Goal: Task Accomplishment & Management: Use online tool/utility

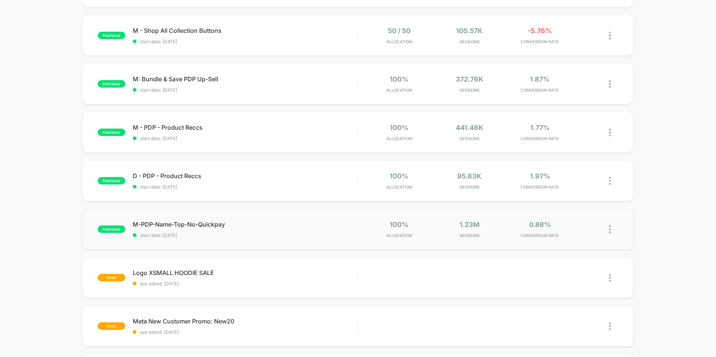
scroll to position [17, 0]
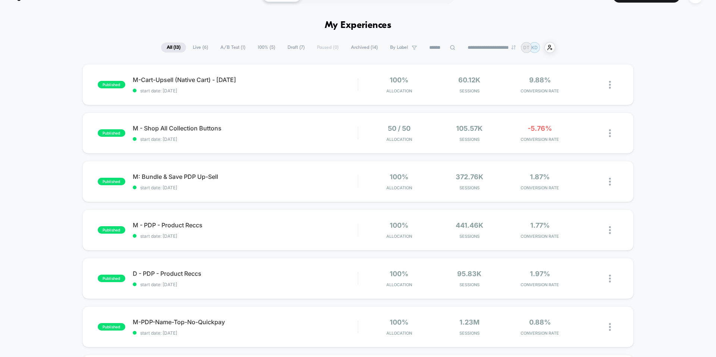
click at [357, 49] on span "Archived ( 14 )" at bounding box center [364, 47] width 38 height 10
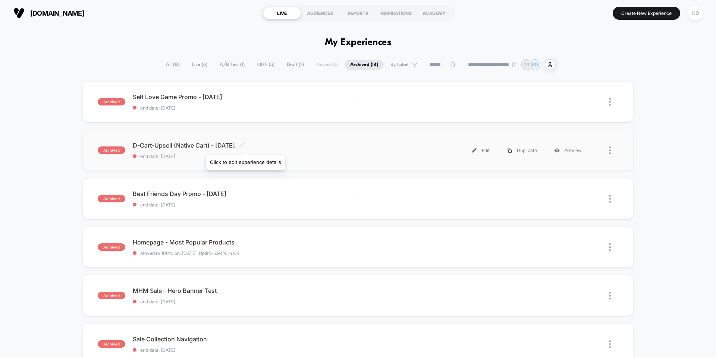
click at [244, 145] on icon at bounding box center [242, 145] width 6 height 6
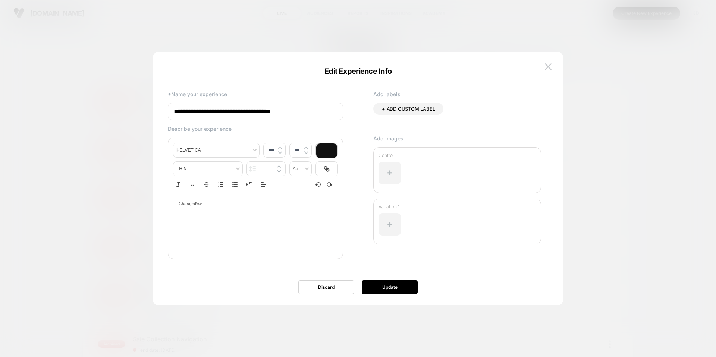
click at [115, 97] on div at bounding box center [358, 178] width 716 height 357
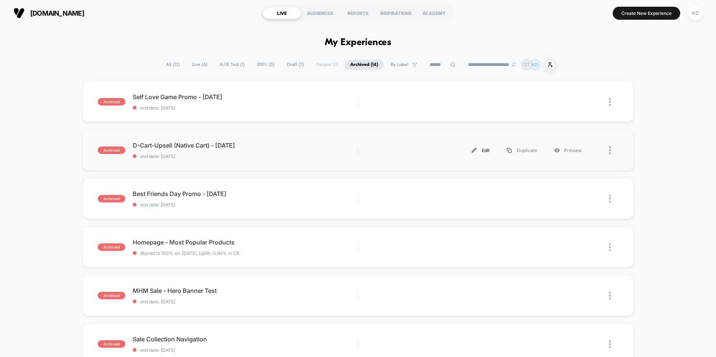
click at [488, 151] on div "Edit" at bounding box center [480, 150] width 35 height 17
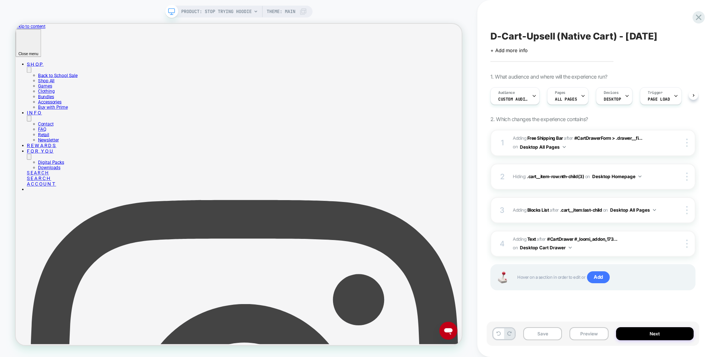
scroll to position [0, 0]
click at [594, 147] on span "#_loomi_addon_1739479353947 Adding Free Shipping Bar AFTER #CartDrawerForm > .d…" at bounding box center [586, 143] width 147 height 18
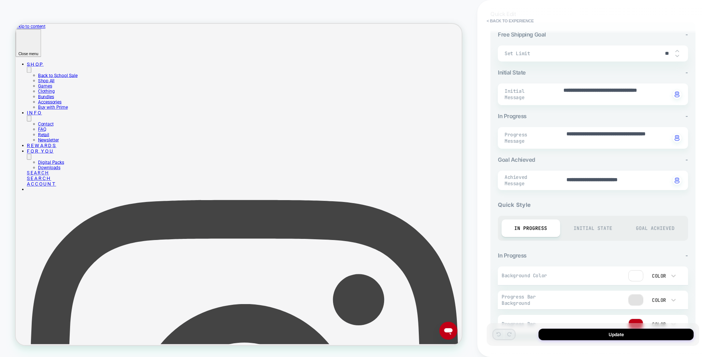
scroll to position [114, 0]
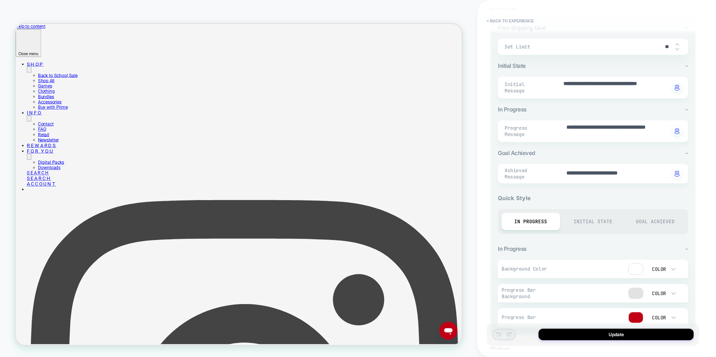
click at [585, 219] on div "Initial State" at bounding box center [593, 222] width 59 height 18
click at [650, 222] on div "Goal Achieved" at bounding box center [654, 222] width 59 height 18
click at [536, 217] on div "In Progress" at bounding box center [530, 222] width 59 height 18
type textarea "*"
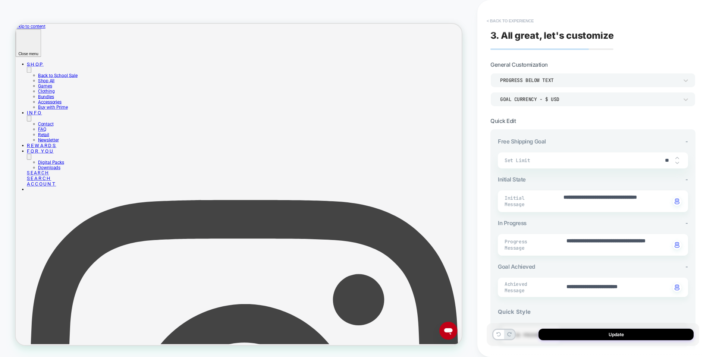
click at [504, 15] on button "< Back to experience" at bounding box center [510, 21] width 54 height 12
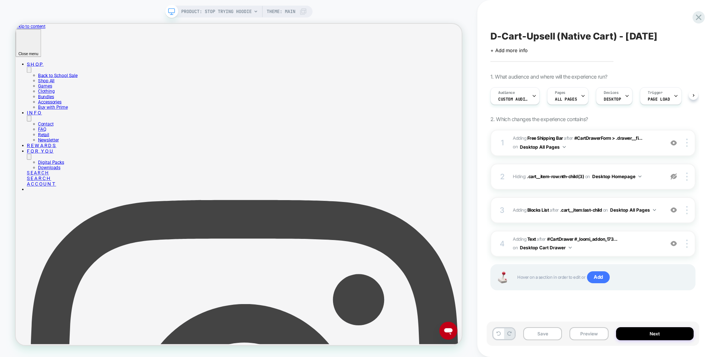
scroll to position [0, 0]
click at [550, 331] on button "Save" at bounding box center [542, 333] width 39 height 13
click at [648, 332] on button "Next" at bounding box center [655, 333] width 78 height 13
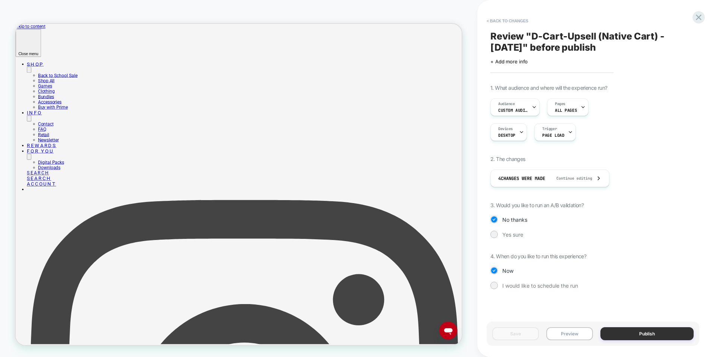
click at [636, 335] on button "Publish" at bounding box center [646, 333] width 93 height 13
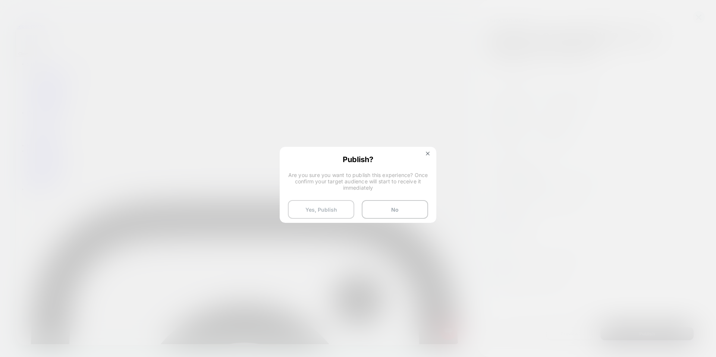
click at [339, 210] on button "Yes, Publish" at bounding box center [321, 209] width 66 height 19
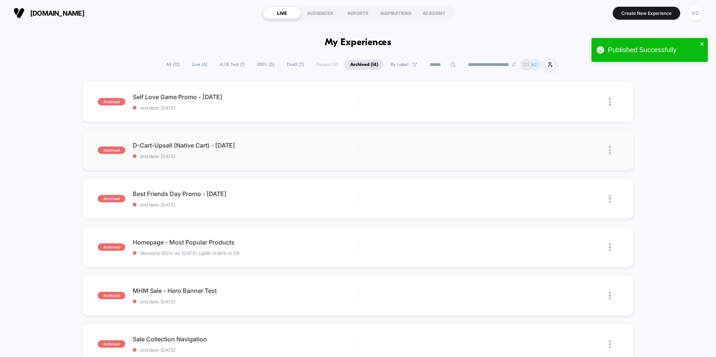
click at [610, 151] on img at bounding box center [610, 150] width 2 height 8
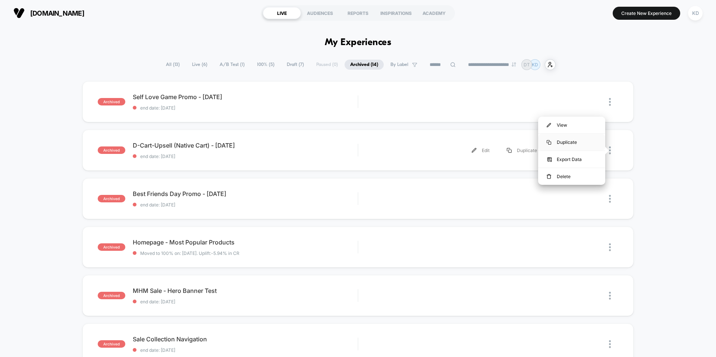
click at [567, 143] on div "Duplicate" at bounding box center [571, 142] width 67 height 17
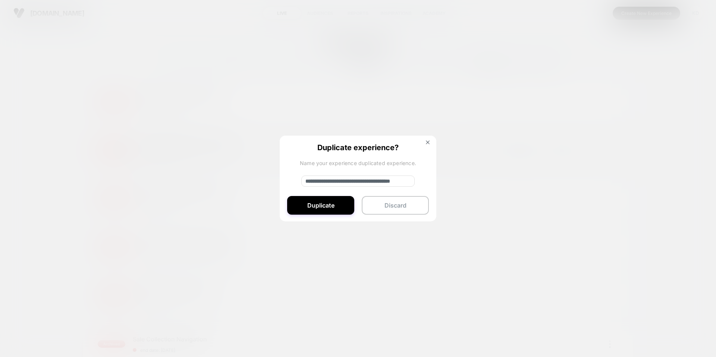
drag, startPoint x: 330, startPoint y: 182, endPoint x: 285, endPoint y: 180, distance: 45.5
click at [285, 180] on div "**********" at bounding box center [358, 179] width 157 height 86
drag, startPoint x: 400, startPoint y: 182, endPoint x: 422, endPoint y: 182, distance: 21.2
click at [422, 182] on div "**********" at bounding box center [358, 179] width 157 height 86
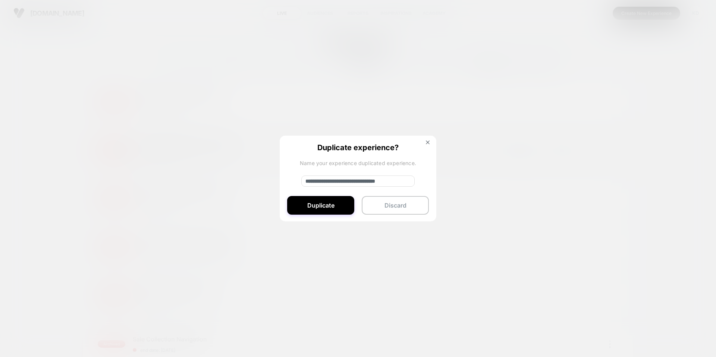
scroll to position [0, 10]
type input "**********"
click at [328, 211] on button "Duplicate" at bounding box center [320, 205] width 67 height 19
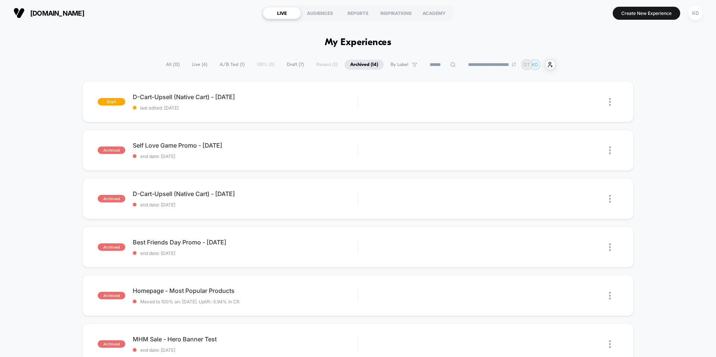
click at [171, 64] on span "All ( 13 )" at bounding box center [172, 65] width 25 height 10
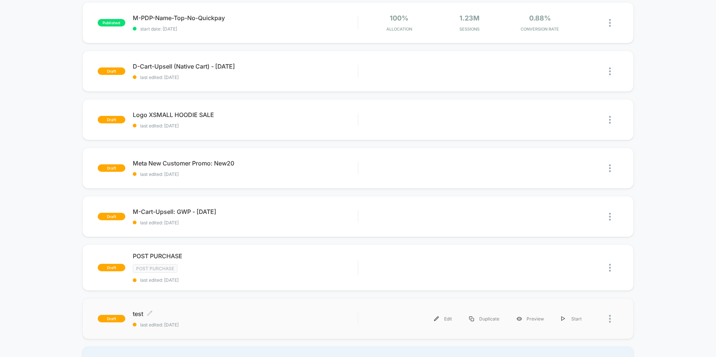
scroll to position [314, 0]
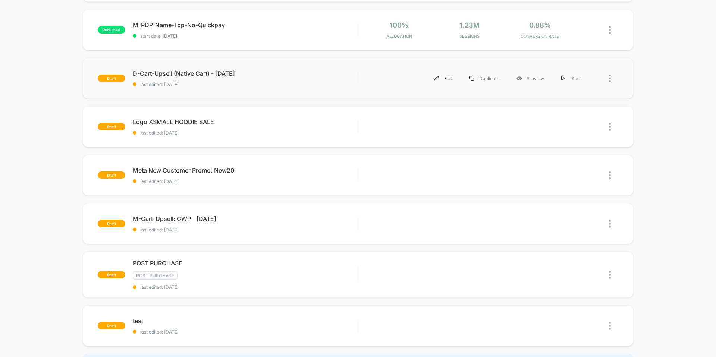
click at [449, 79] on div "Edit" at bounding box center [442, 78] width 35 height 17
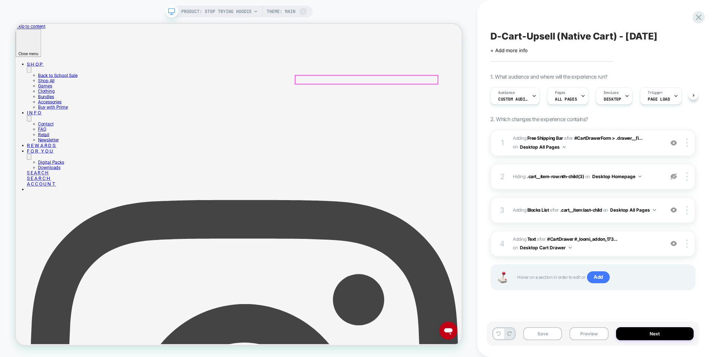
scroll to position [0, 0]
click at [537, 338] on button "Save" at bounding box center [542, 333] width 39 height 13
click at [634, 334] on button "Next" at bounding box center [655, 333] width 78 height 13
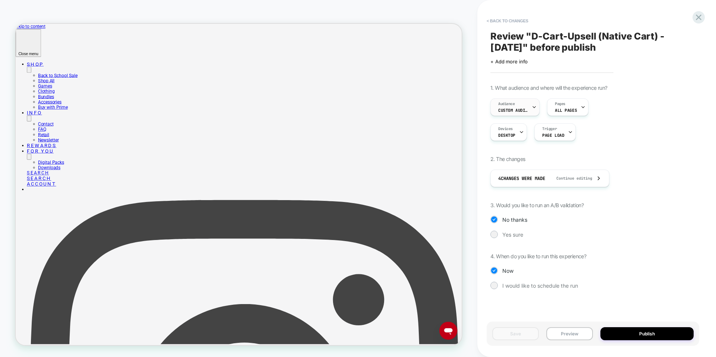
click at [520, 104] on div "Audience Custom Audience" at bounding box center [513, 107] width 45 height 17
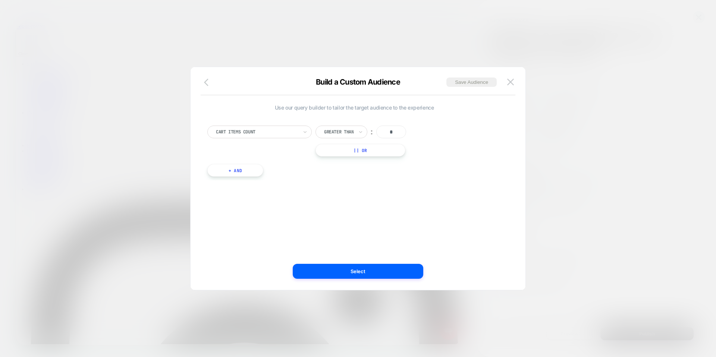
click at [204, 82] on icon "button" at bounding box center [208, 82] width 9 height 9
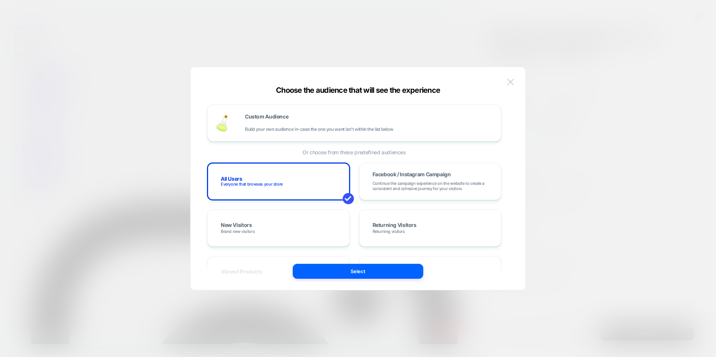
click at [507, 82] on img at bounding box center [510, 82] width 7 height 6
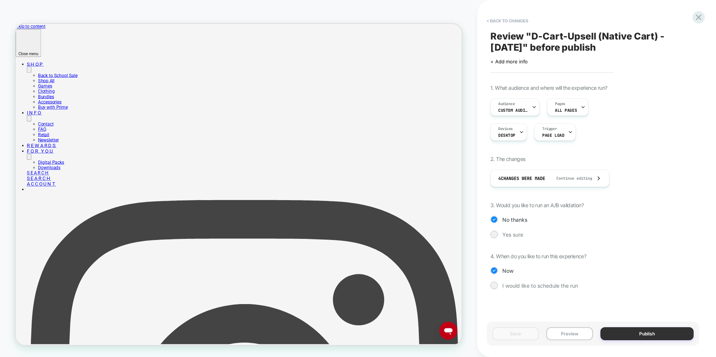
click at [618, 334] on button "Publish" at bounding box center [646, 333] width 93 height 13
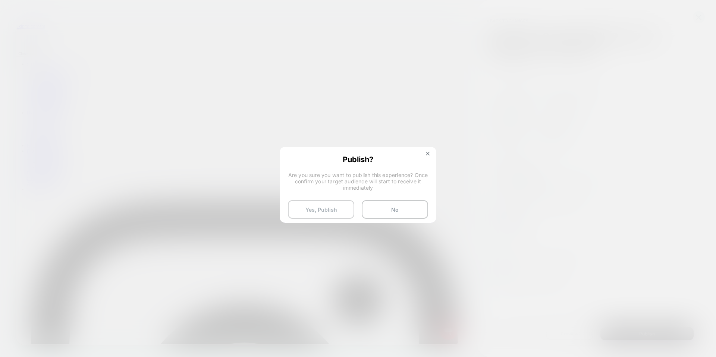
click at [309, 209] on button "Yes, Publish" at bounding box center [321, 209] width 66 height 19
